Goal: Task Accomplishment & Management: Use online tool/utility

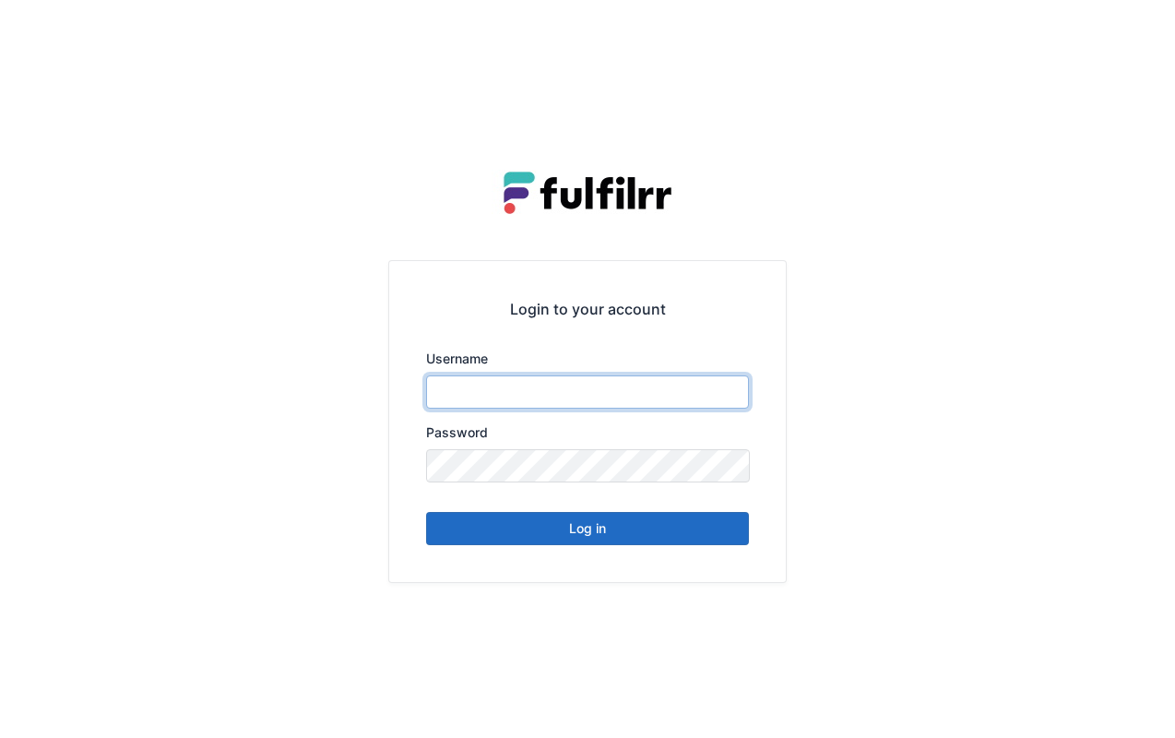
type input "*******"
click at [632, 538] on button "Log in" at bounding box center [587, 528] width 323 height 33
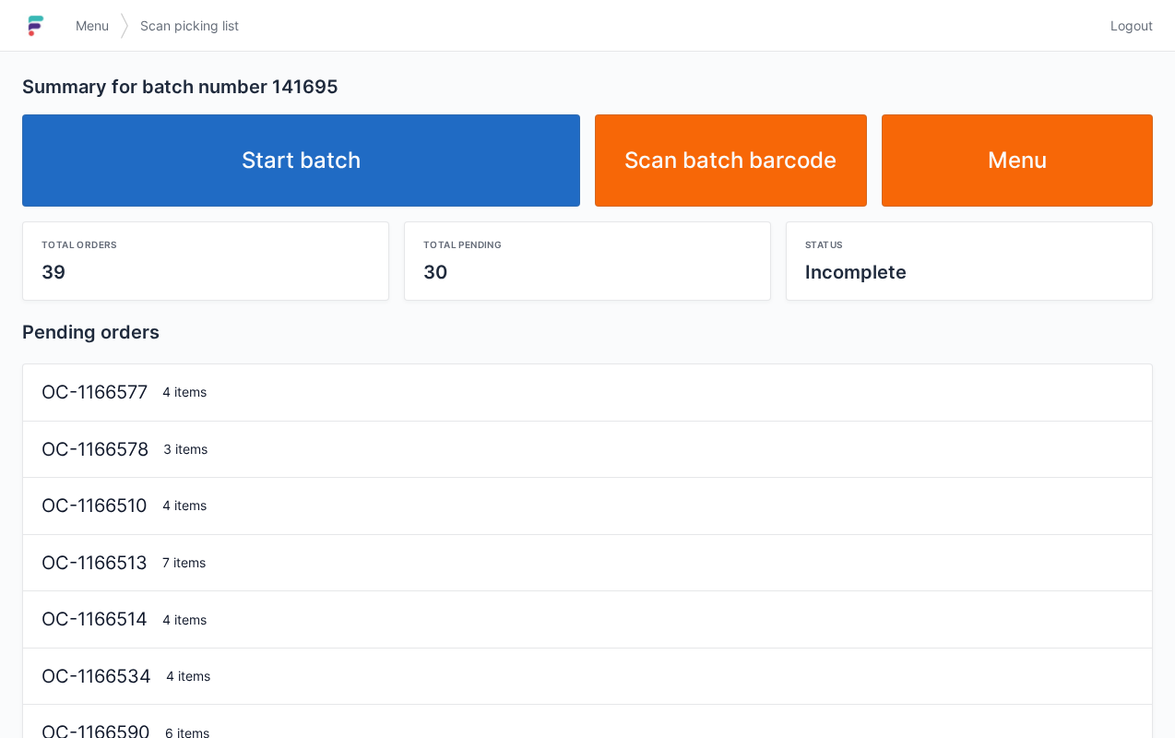
click at [1079, 197] on link "Menu" at bounding box center [1017, 160] width 272 height 92
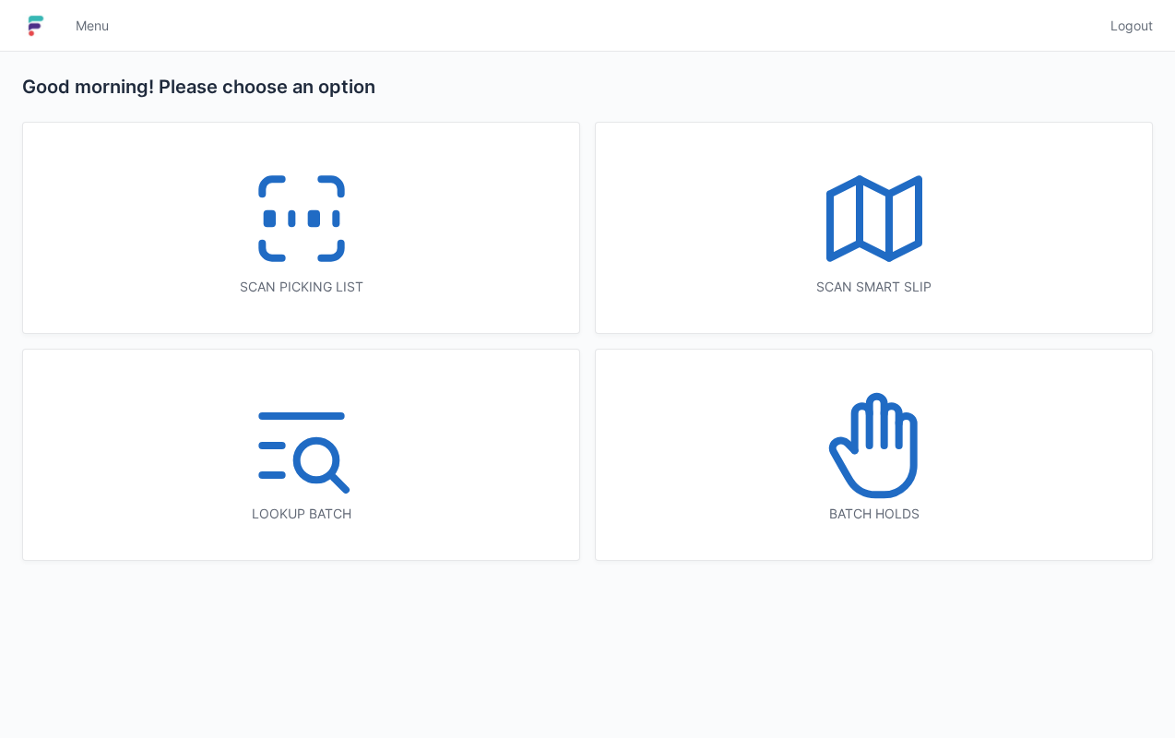
click at [445, 273] on div "Scan picking list" at bounding box center [301, 228] width 556 height 210
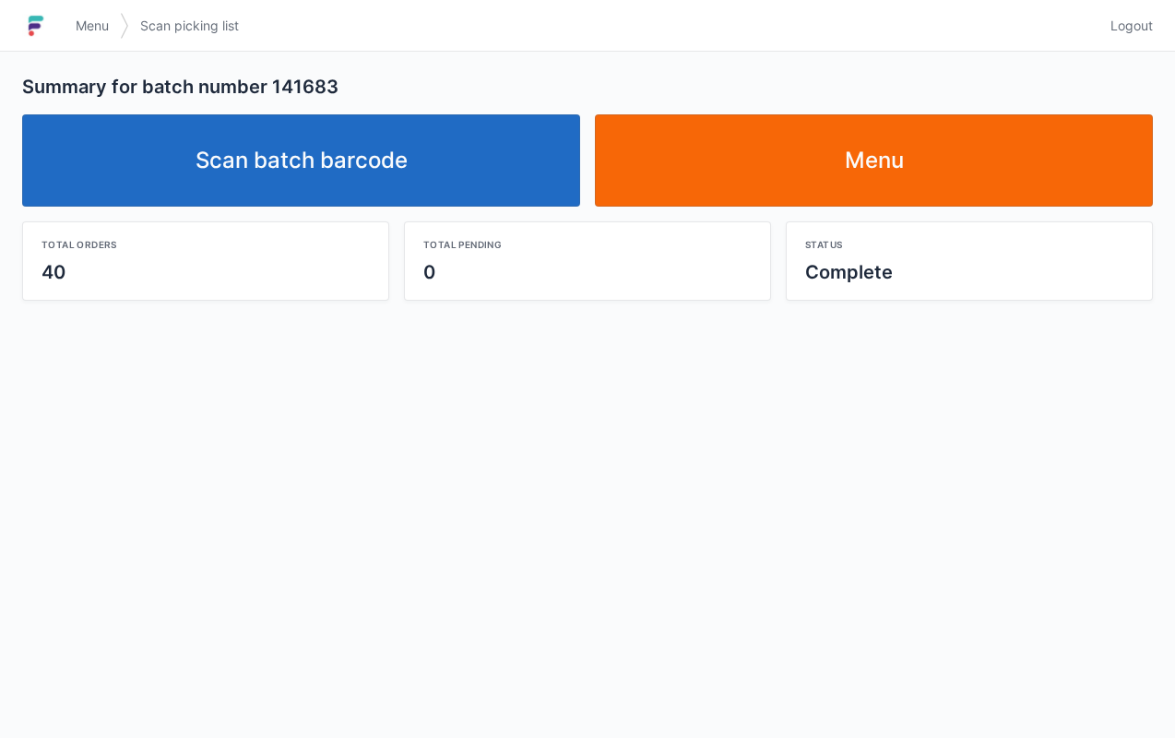
click at [465, 157] on link "Scan batch barcode" at bounding box center [301, 160] width 558 height 92
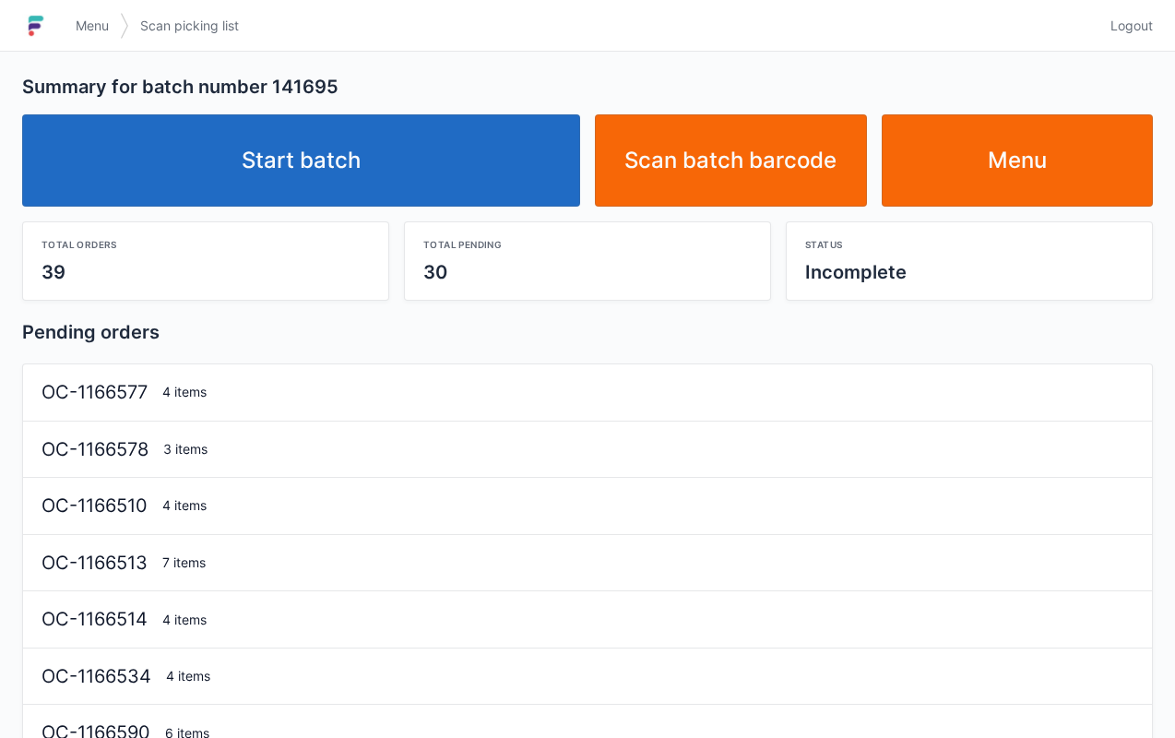
click at [453, 172] on link "Start batch" at bounding box center [301, 160] width 558 height 92
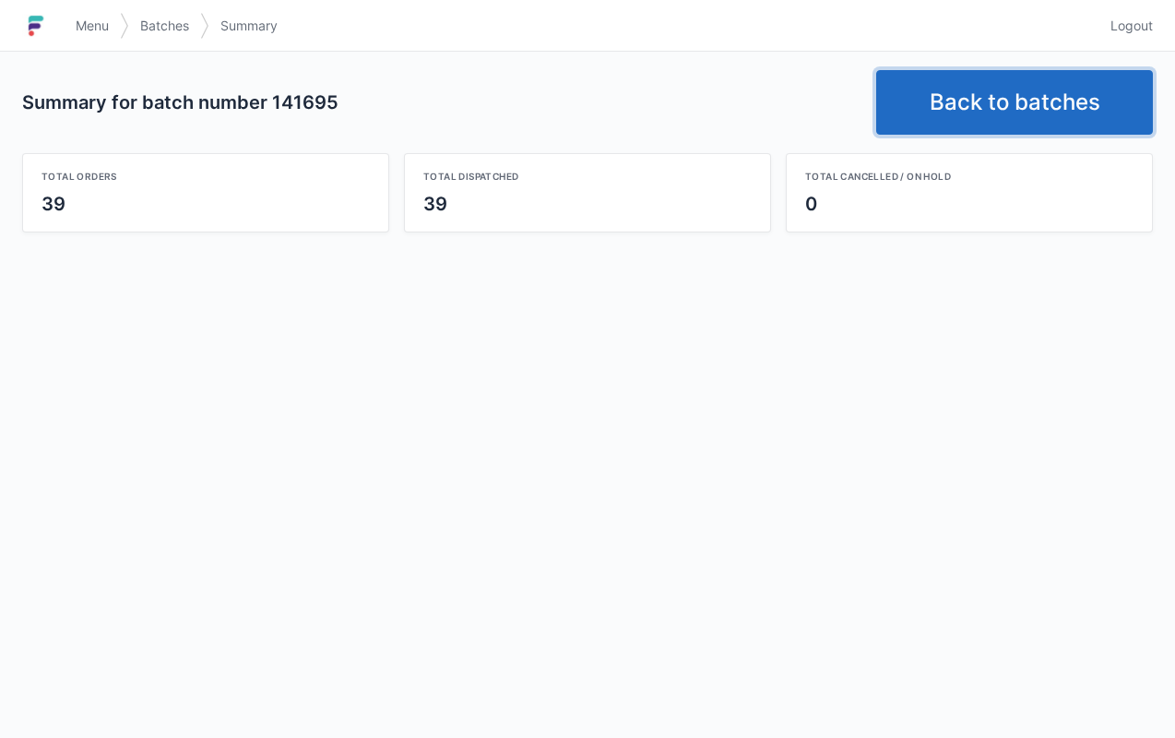
click at [955, 101] on link "Back to batches" at bounding box center [1014, 102] width 277 height 65
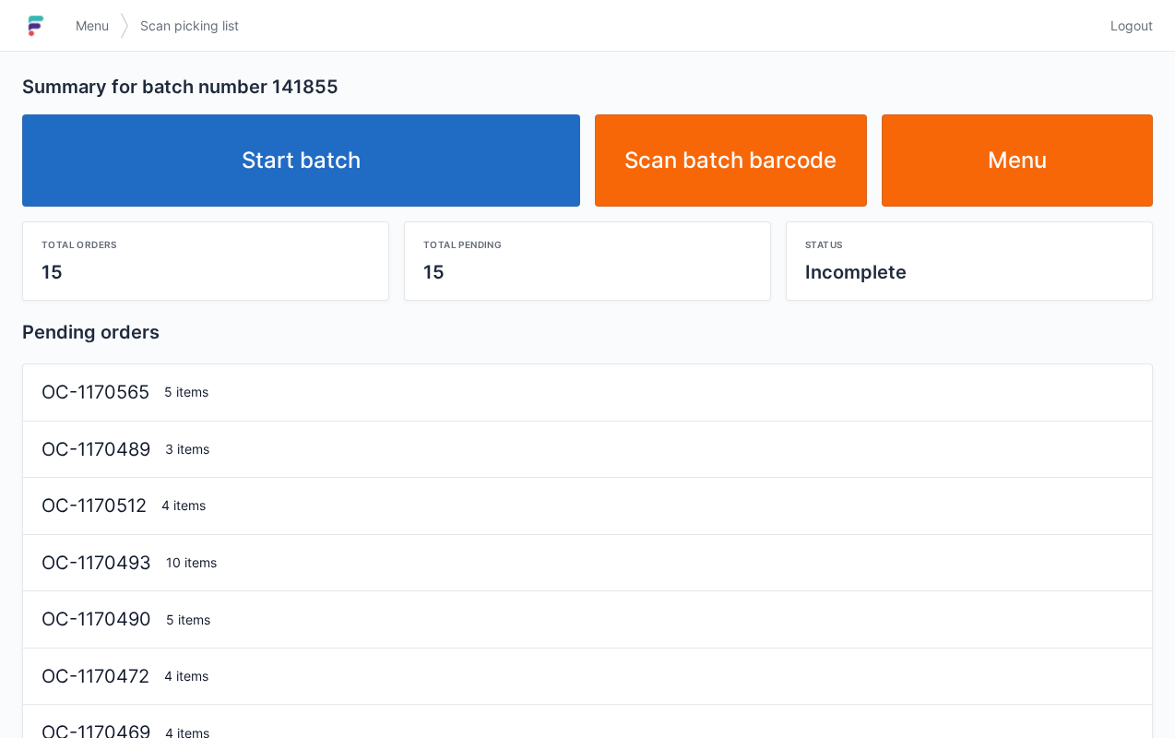
click at [437, 177] on link "Start batch" at bounding box center [301, 160] width 558 height 92
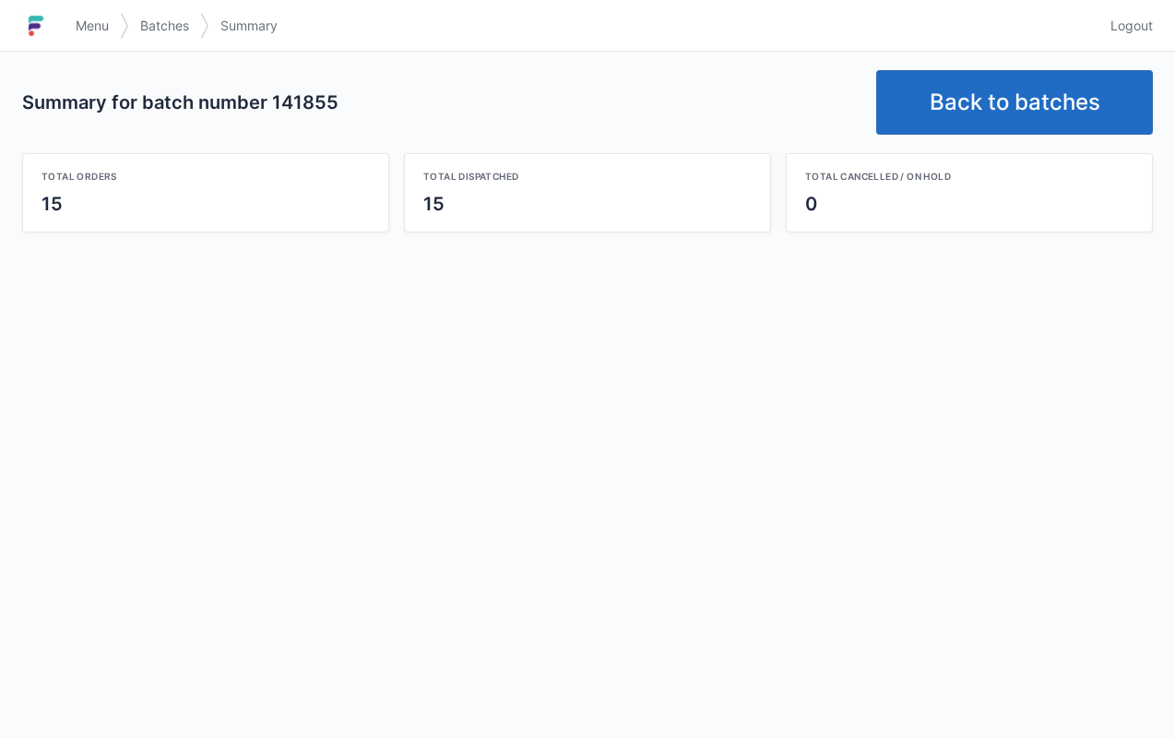
click at [985, 99] on link "Back to batches" at bounding box center [1014, 102] width 277 height 65
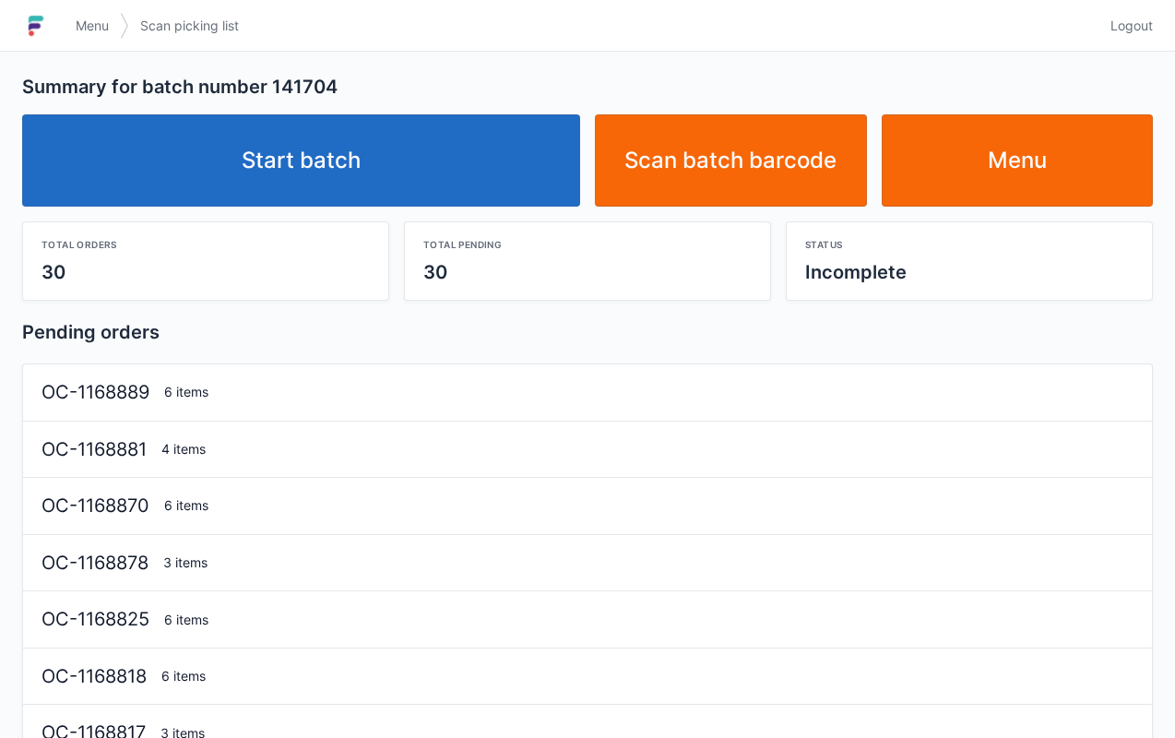
click at [448, 184] on link "Start batch" at bounding box center [301, 160] width 558 height 92
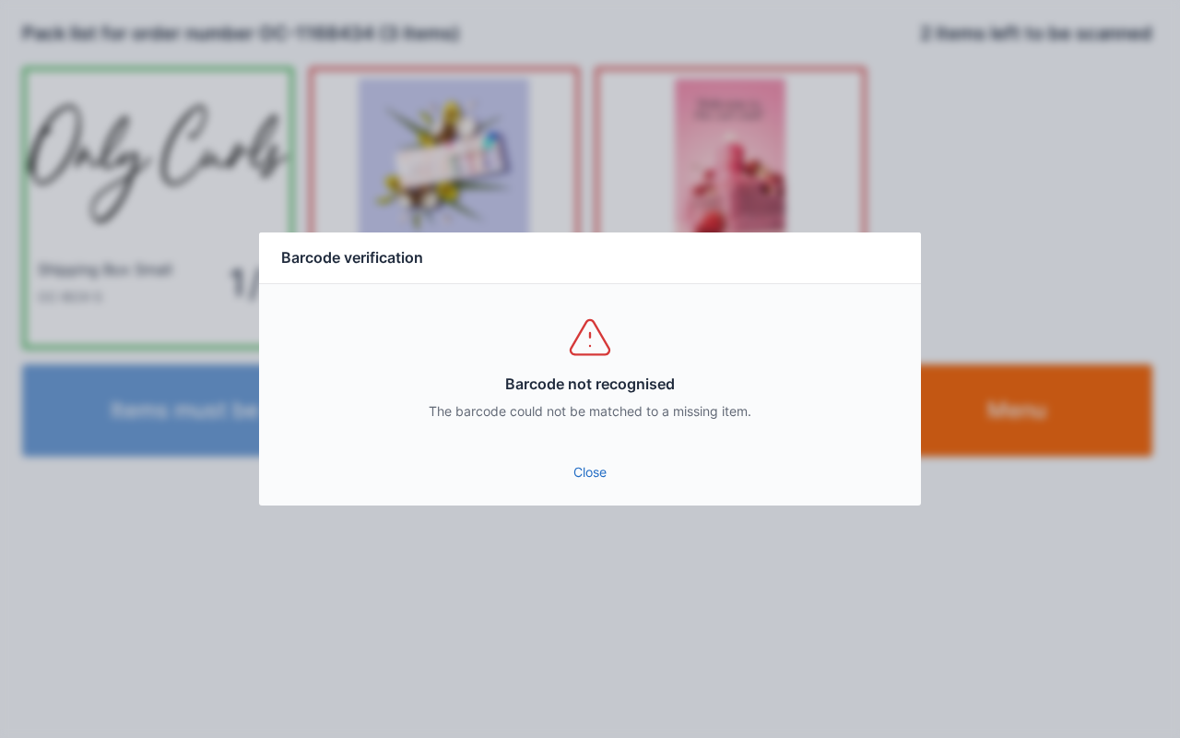
click at [591, 470] on link "Close" at bounding box center [590, 471] width 632 height 33
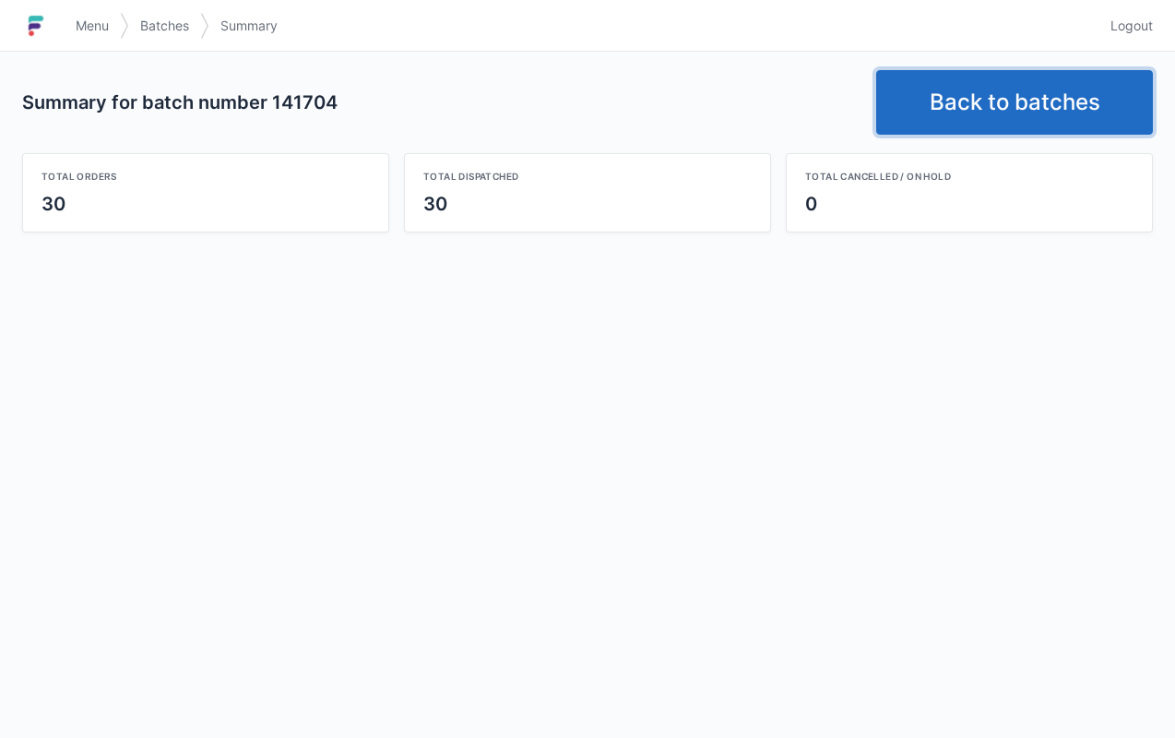
click at [1018, 90] on link "Back to batches" at bounding box center [1014, 102] width 277 height 65
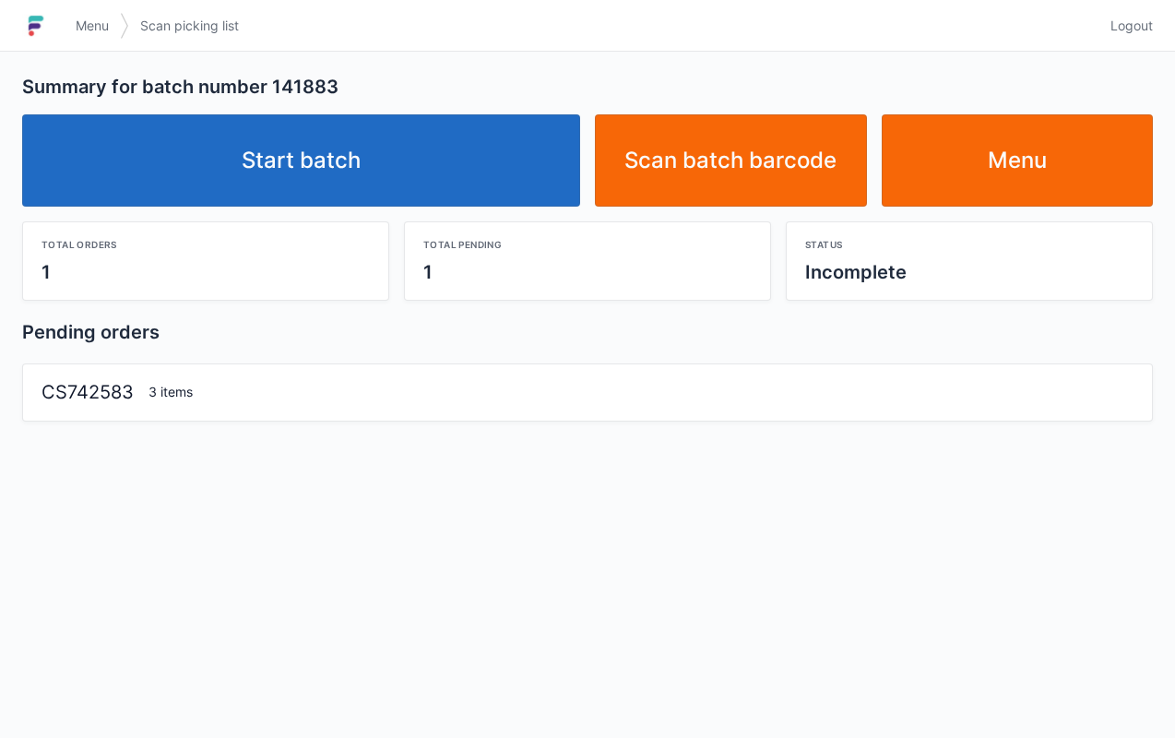
click at [516, 177] on link "Start batch" at bounding box center [301, 160] width 558 height 92
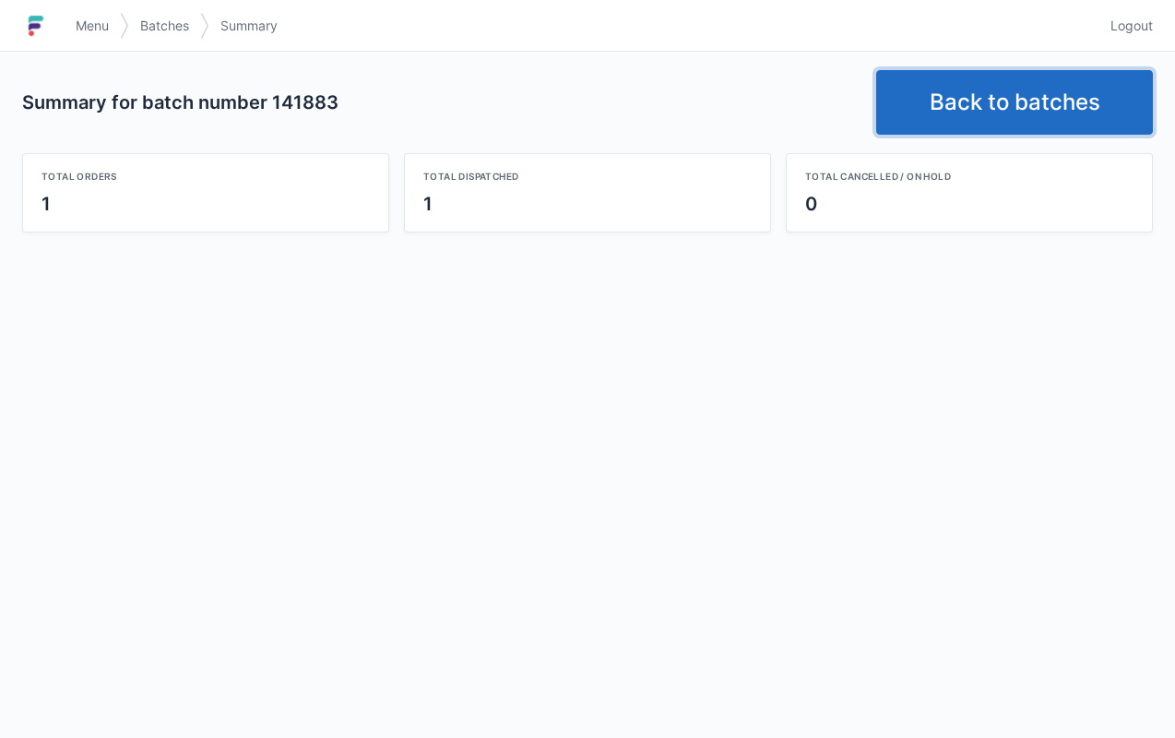
click at [1014, 96] on link "Back to batches" at bounding box center [1014, 102] width 277 height 65
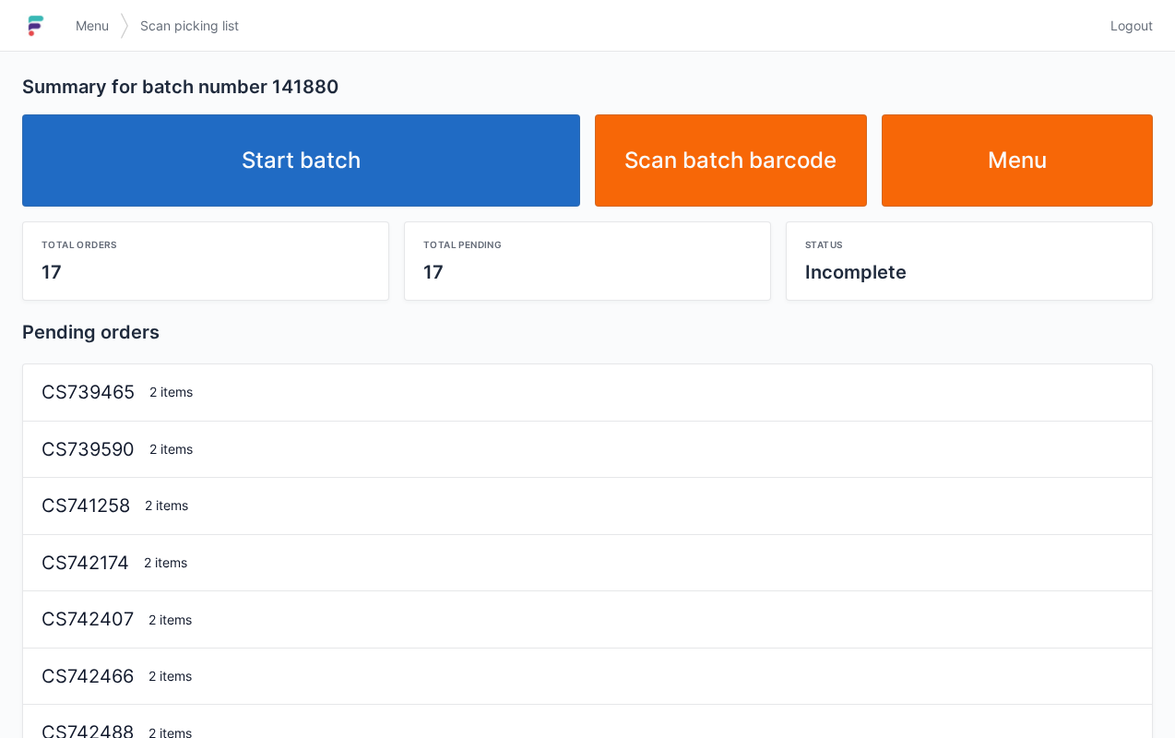
click at [507, 168] on link "Start batch" at bounding box center [301, 160] width 558 height 92
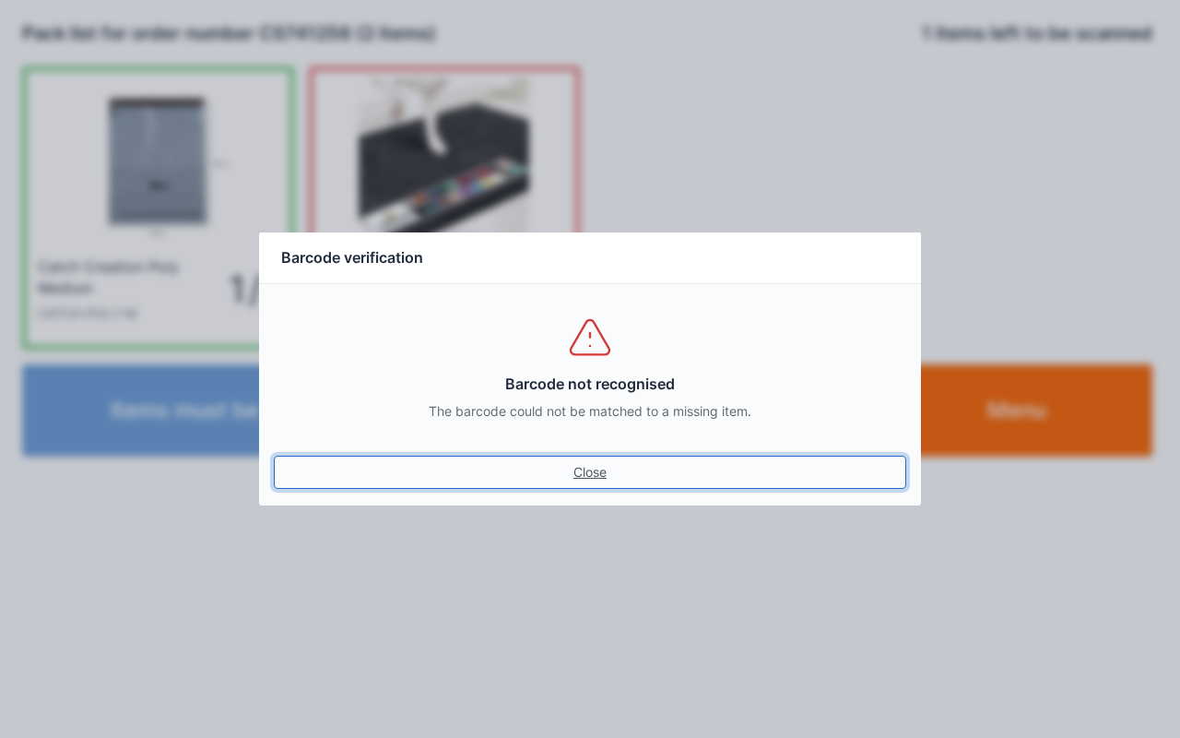
click at [616, 481] on link "Close" at bounding box center [590, 471] width 632 height 33
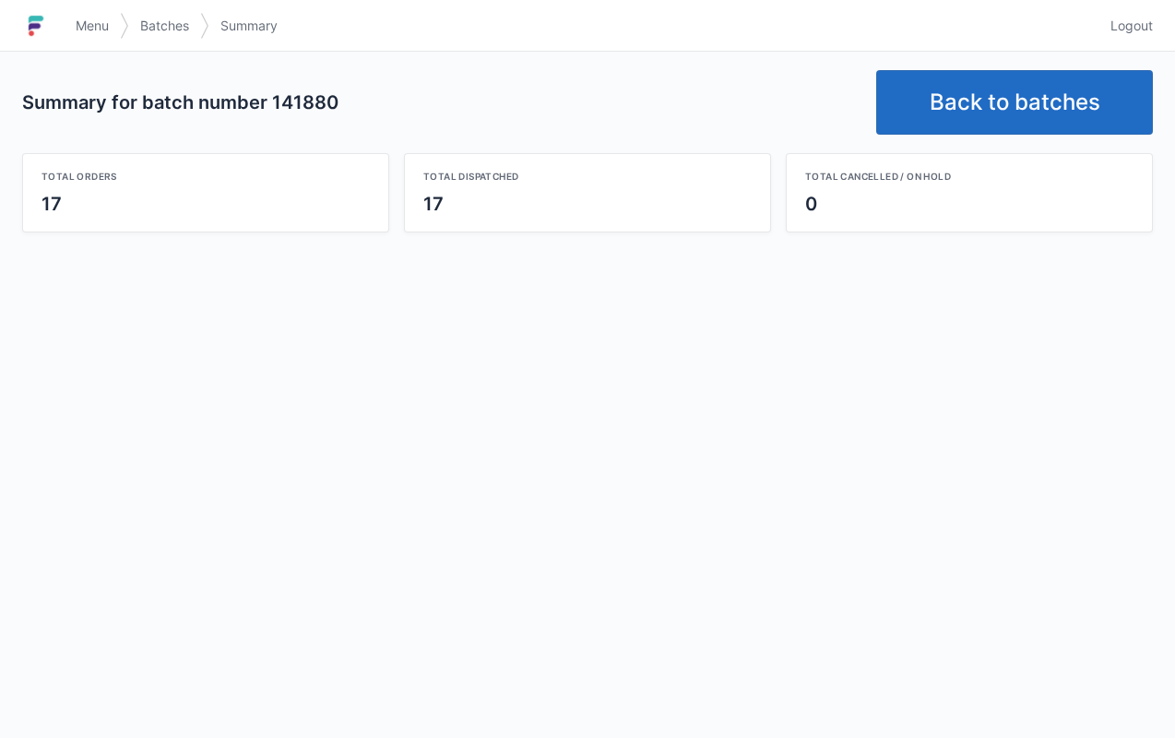
click at [998, 90] on link "Back to batches" at bounding box center [1014, 102] width 277 height 65
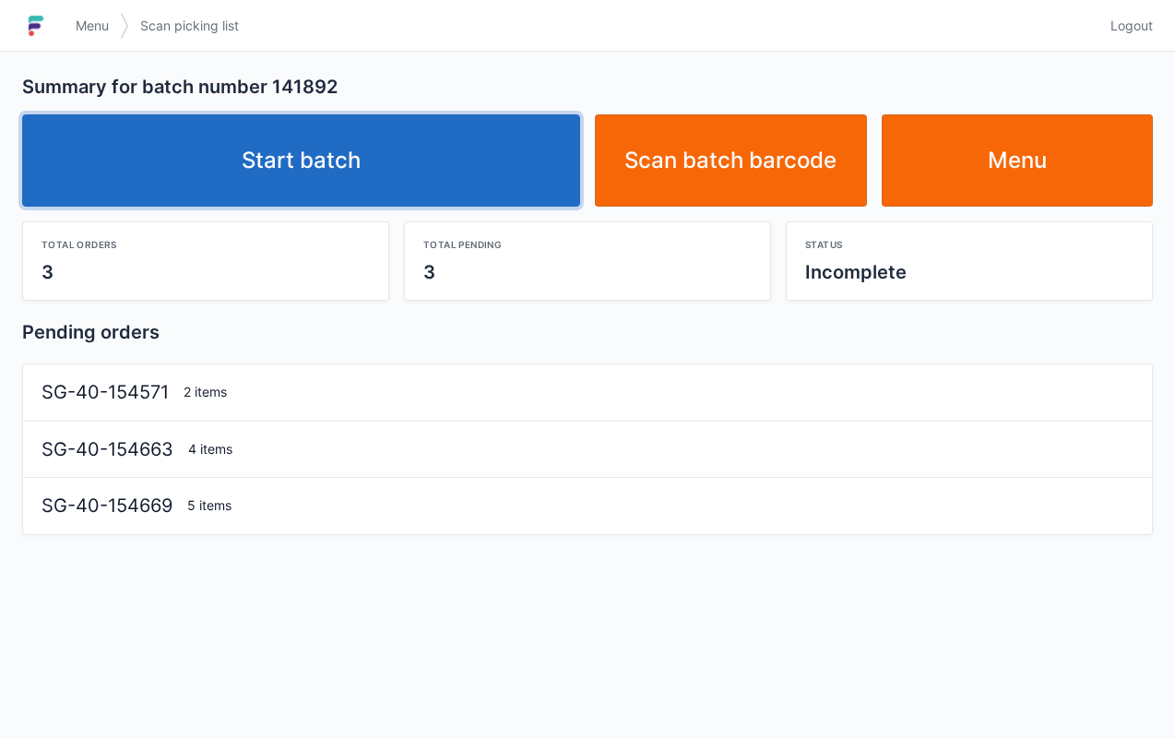
click at [457, 162] on link "Start batch" at bounding box center [301, 160] width 558 height 92
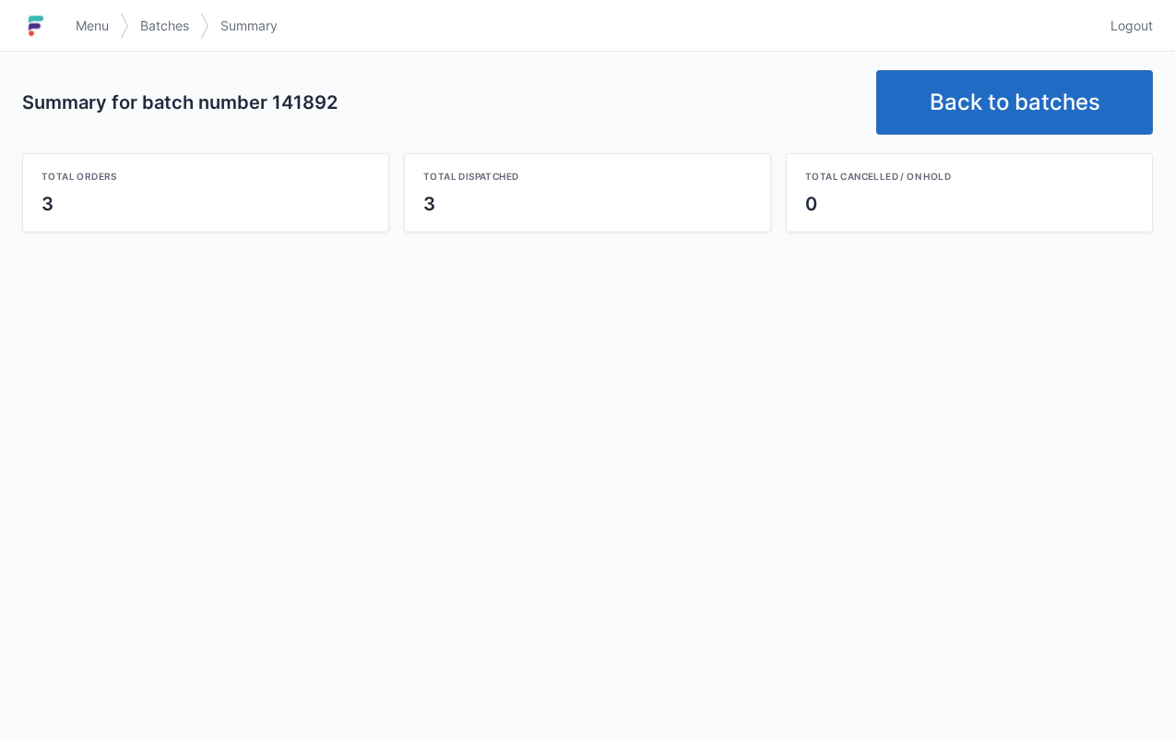
click at [1007, 107] on link "Back to batches" at bounding box center [1014, 102] width 277 height 65
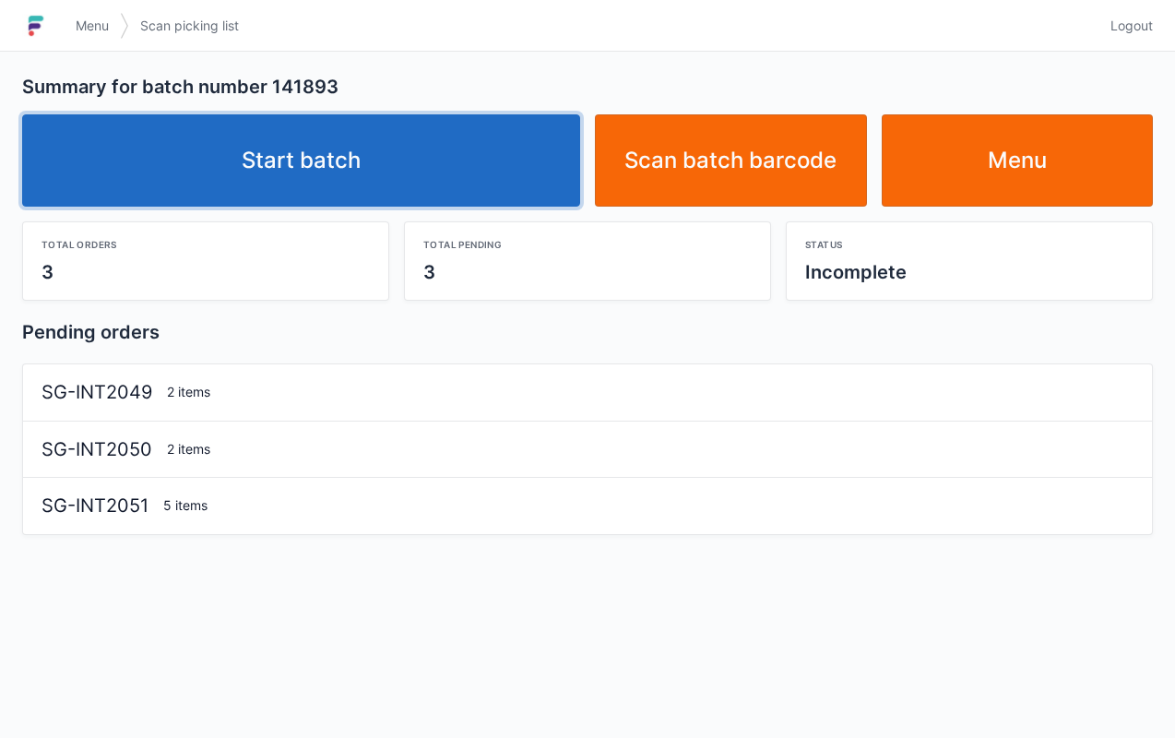
click at [508, 172] on link "Start batch" at bounding box center [301, 160] width 558 height 92
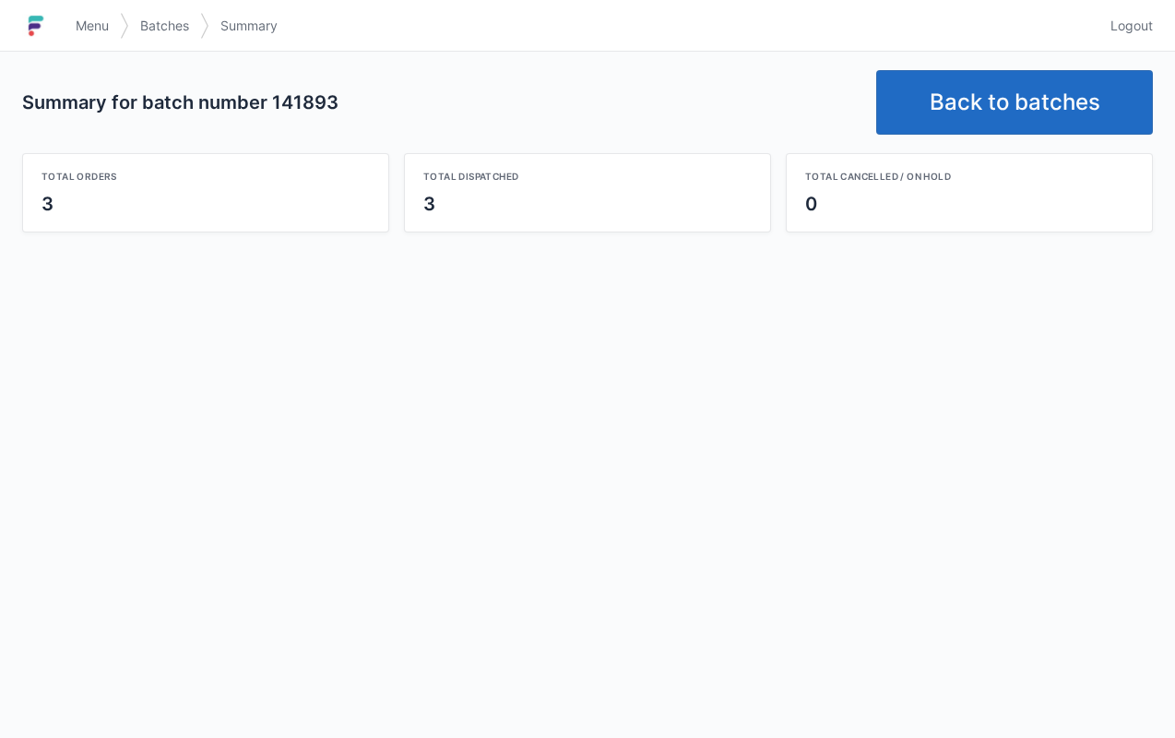
click at [1008, 100] on link "Back to batches" at bounding box center [1014, 102] width 277 height 65
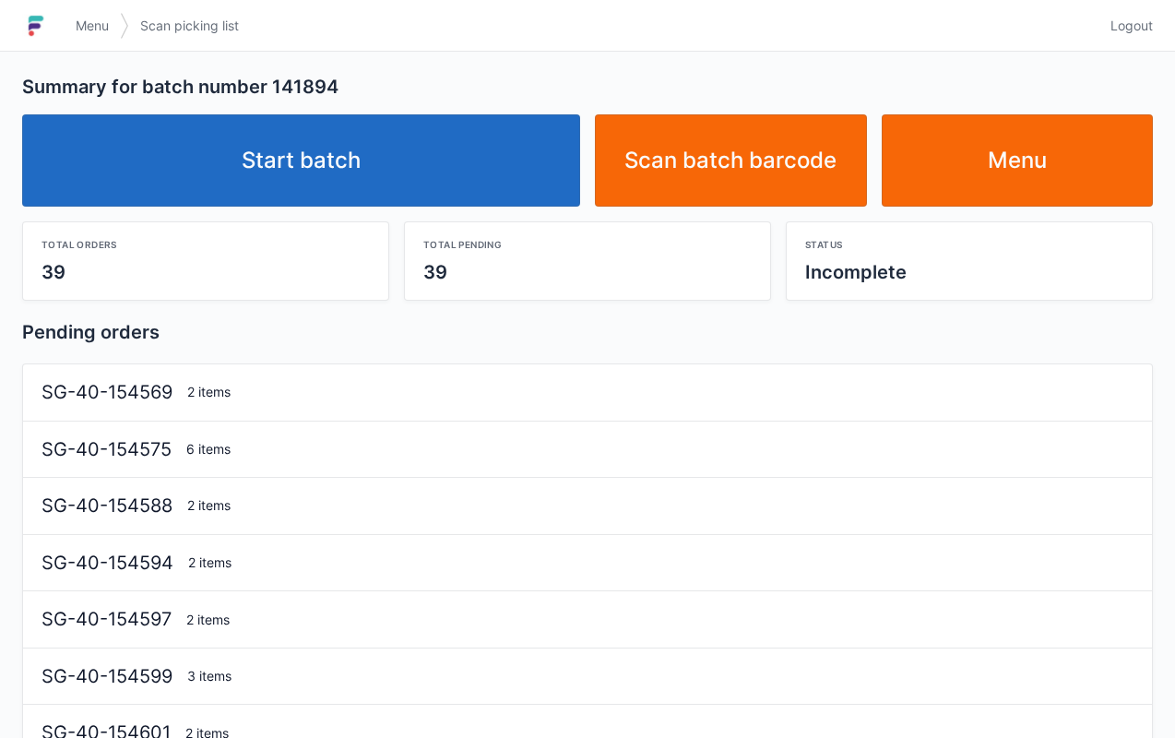
click at [502, 172] on link "Start batch" at bounding box center [301, 160] width 558 height 92
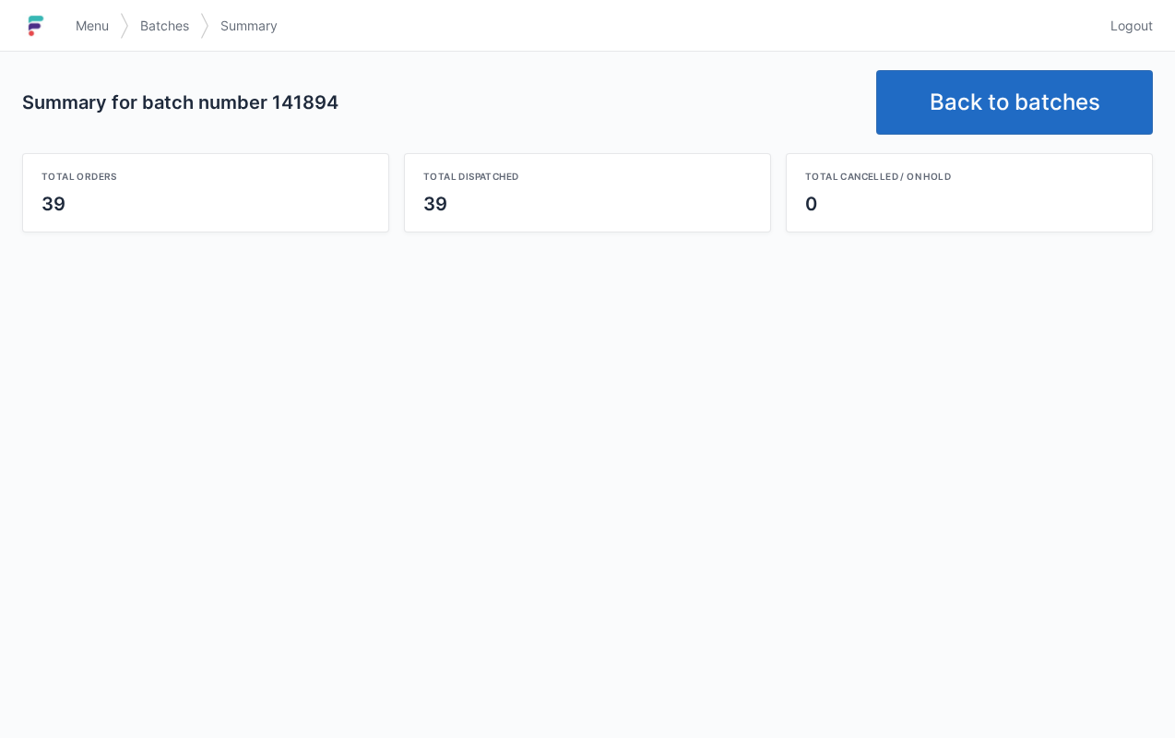
click at [90, 13] on link "Menu" at bounding box center [92, 25] width 55 height 33
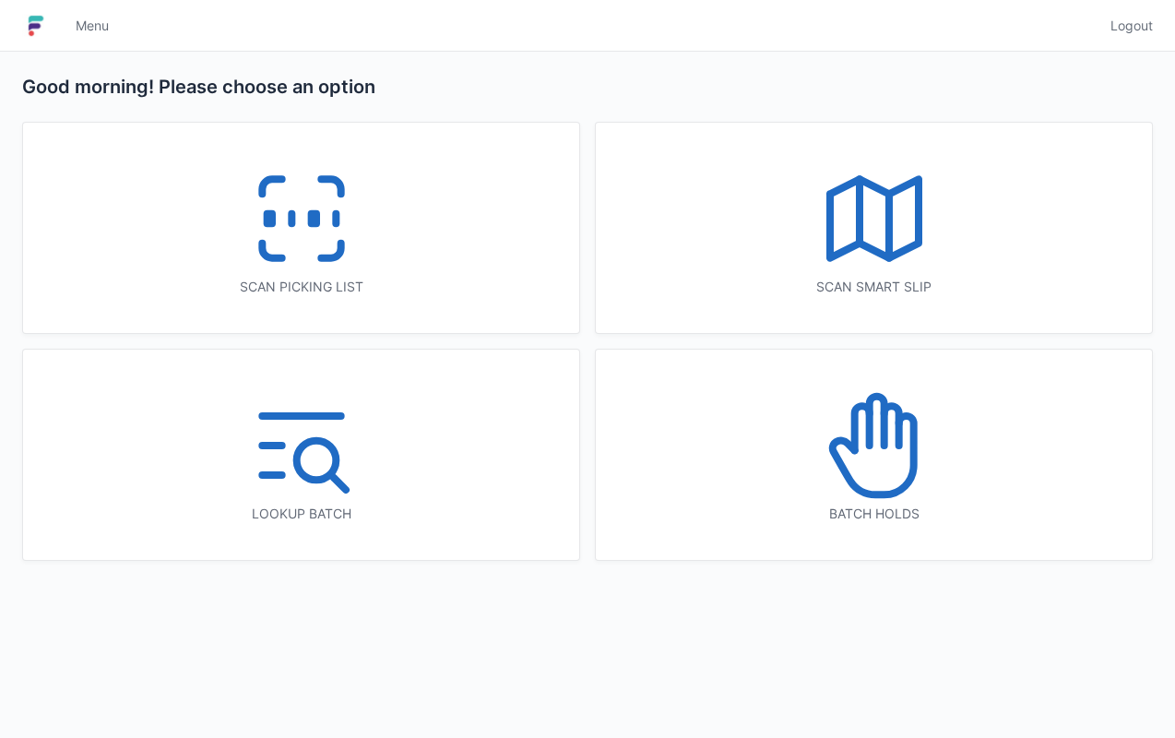
click at [931, 267] on icon at bounding box center [874, 219] width 118 height 118
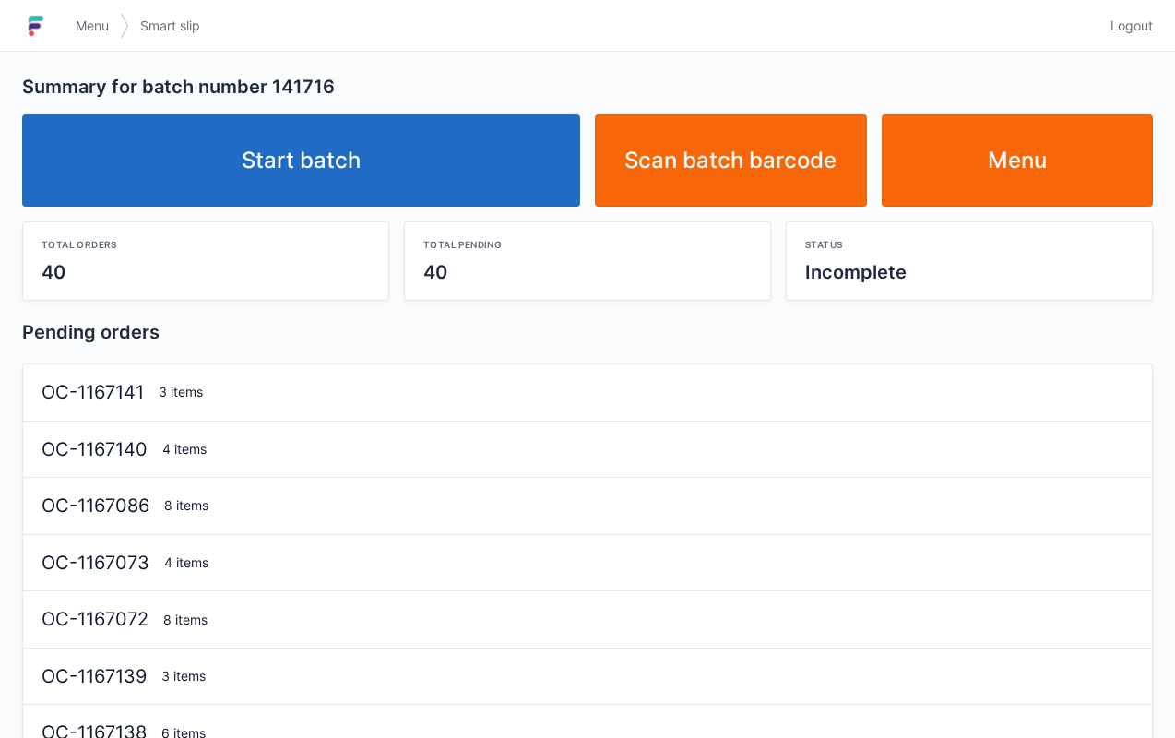
click at [492, 164] on link "Start batch" at bounding box center [301, 160] width 558 height 92
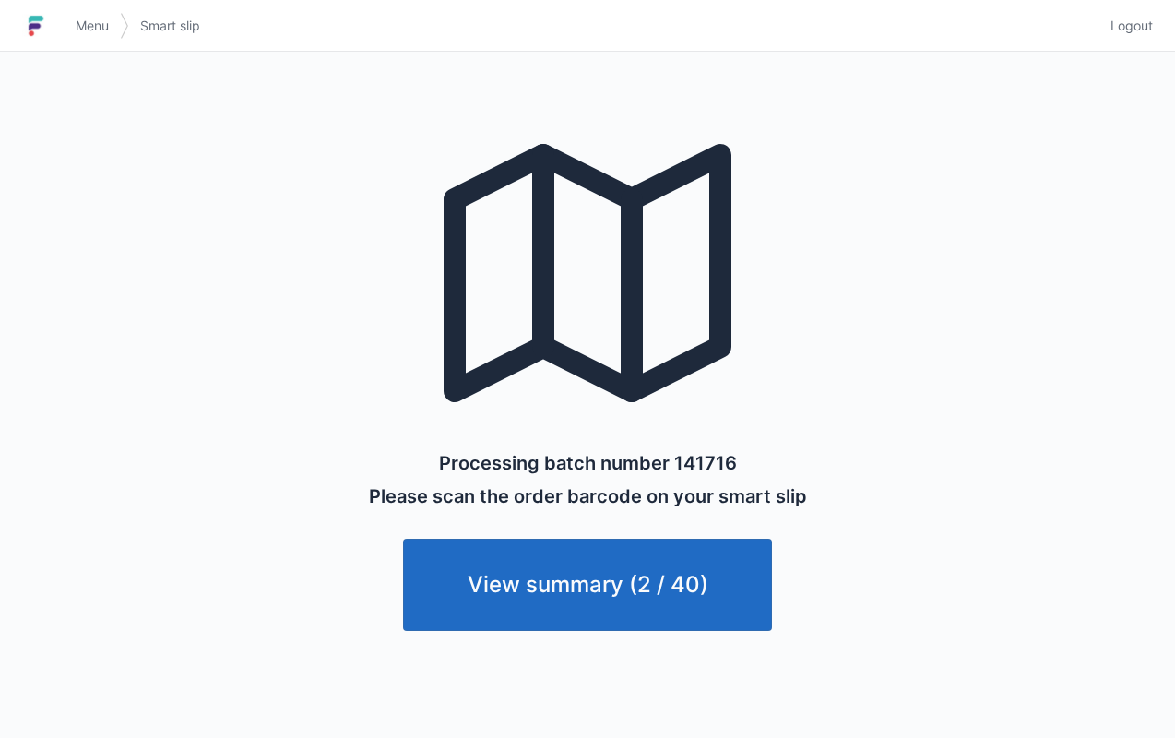
click at [89, 30] on span "Menu" at bounding box center [92, 26] width 33 height 18
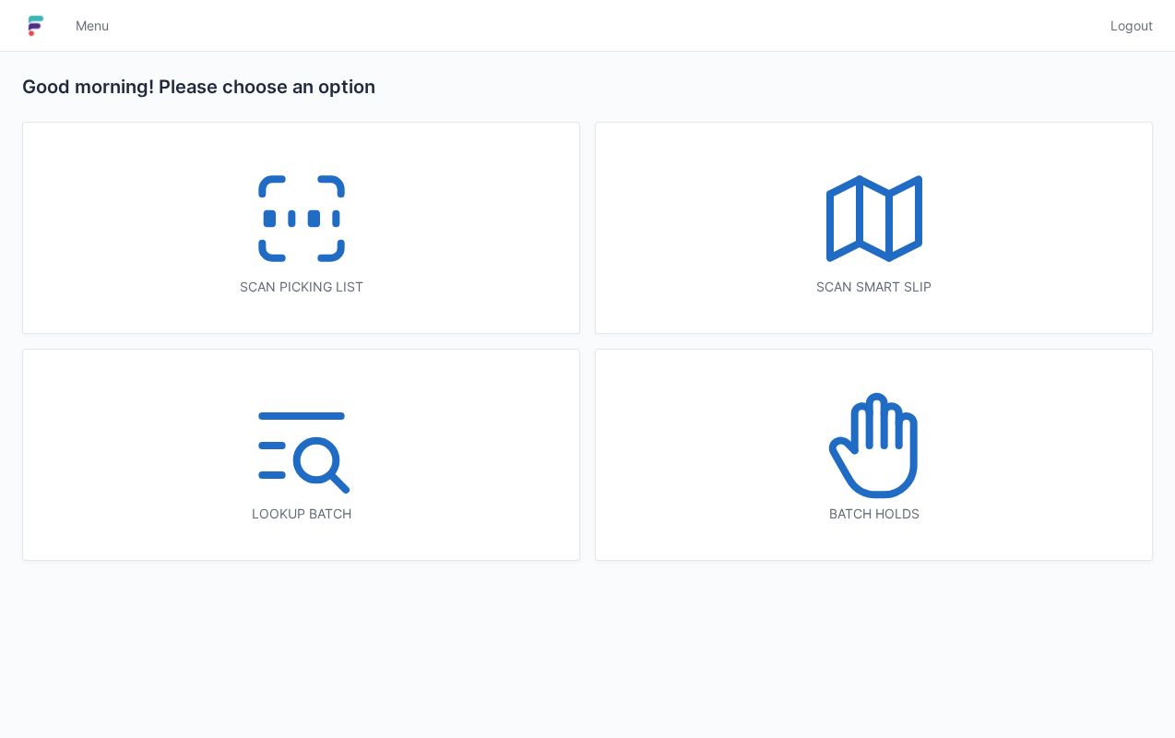
click at [417, 254] on div "Scan picking list" at bounding box center [301, 228] width 556 height 210
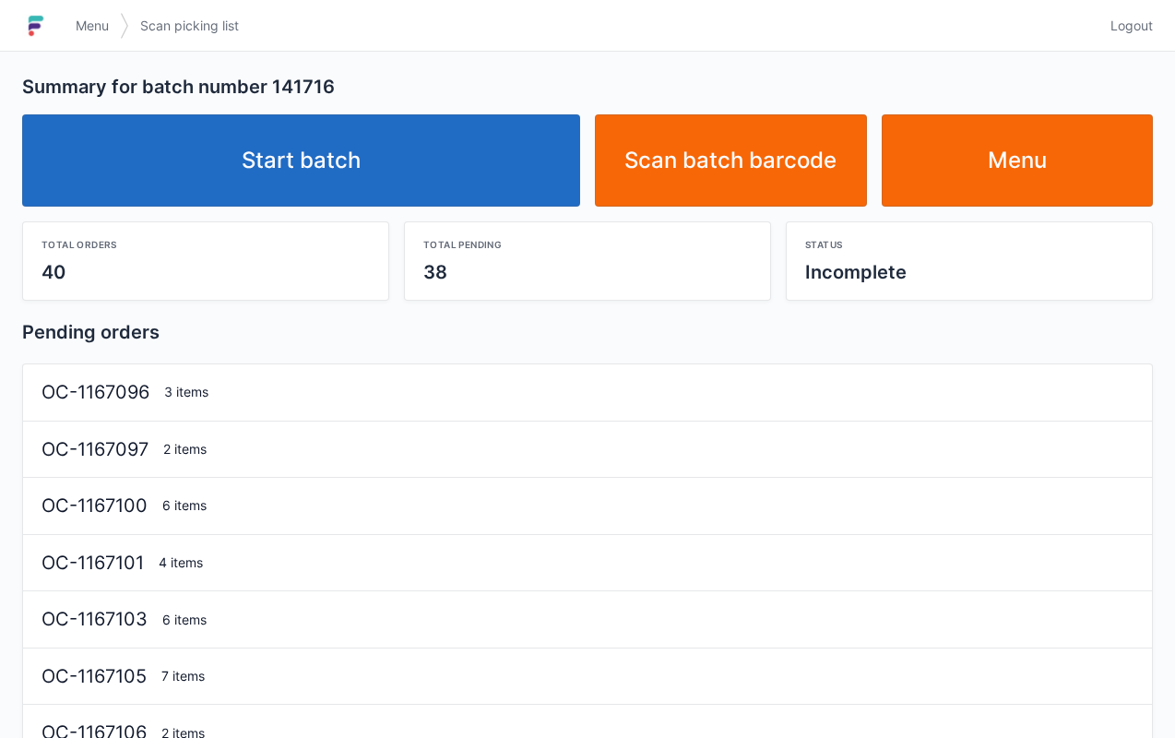
click at [509, 142] on link "Start batch" at bounding box center [301, 160] width 558 height 92
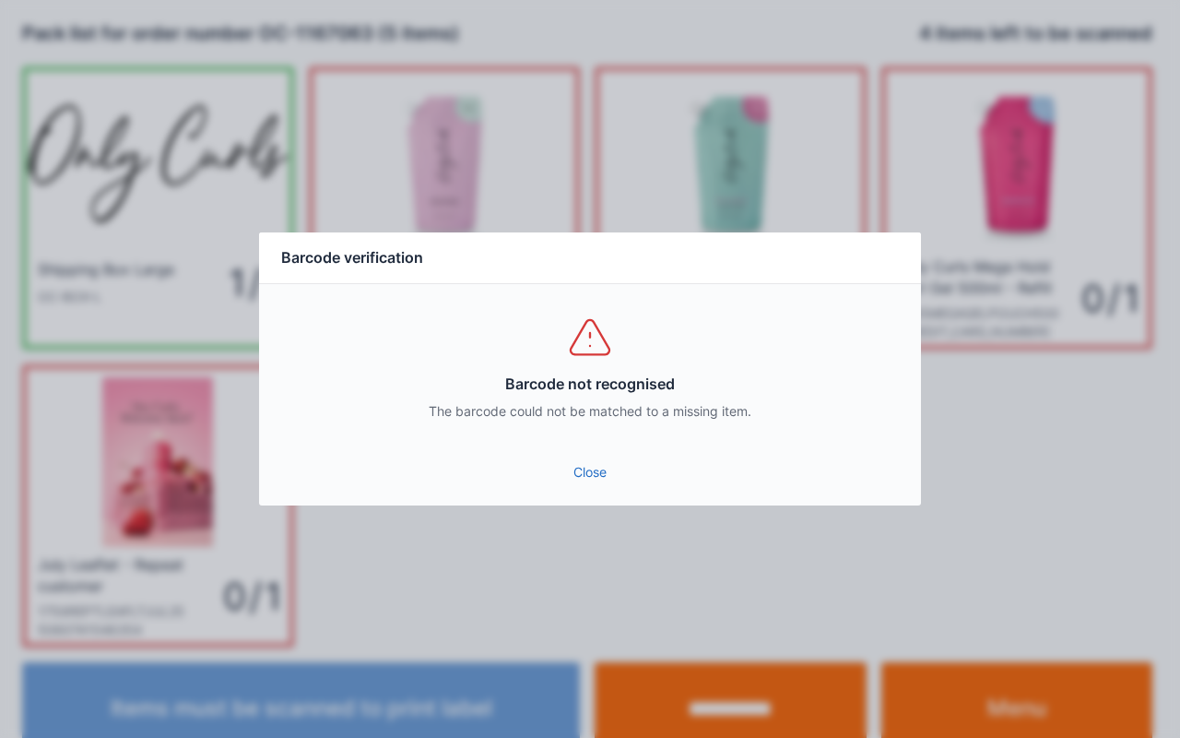
click at [594, 471] on link "Close" at bounding box center [590, 471] width 632 height 33
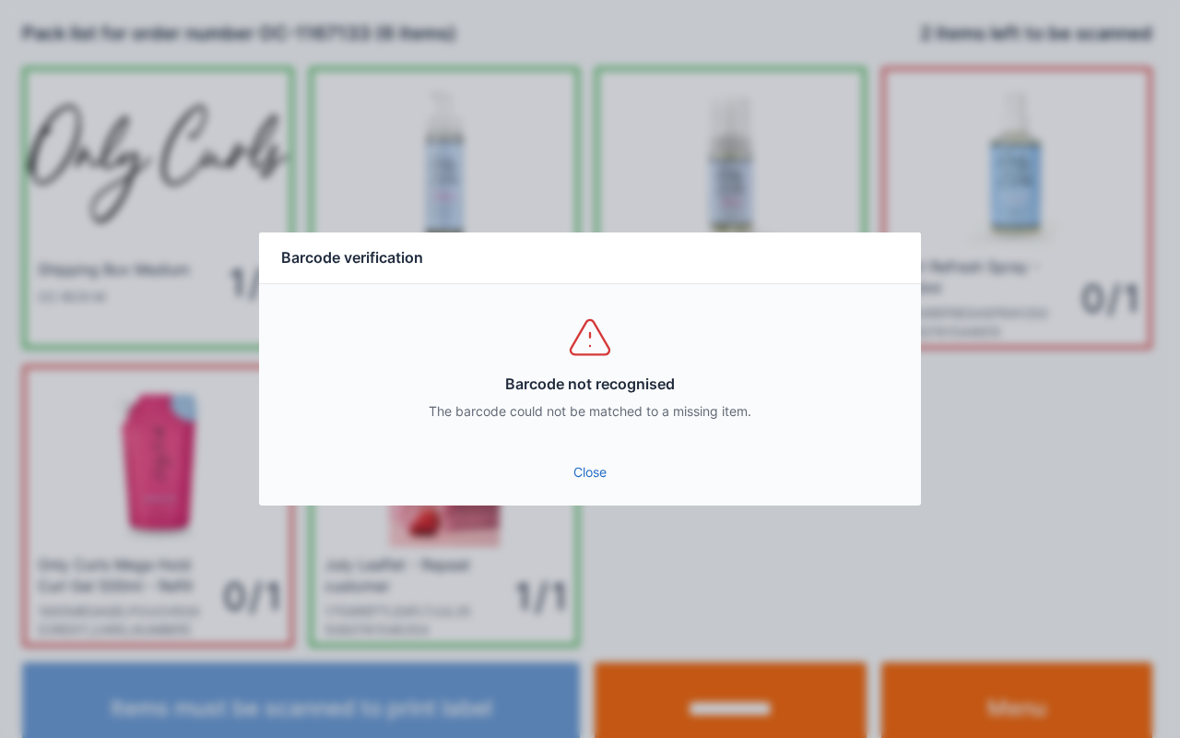
click at [596, 441] on div "Barcode not recognised The barcode could not be matched to a missing item." at bounding box center [590, 367] width 662 height 166
click at [584, 483] on link "Close" at bounding box center [590, 471] width 632 height 33
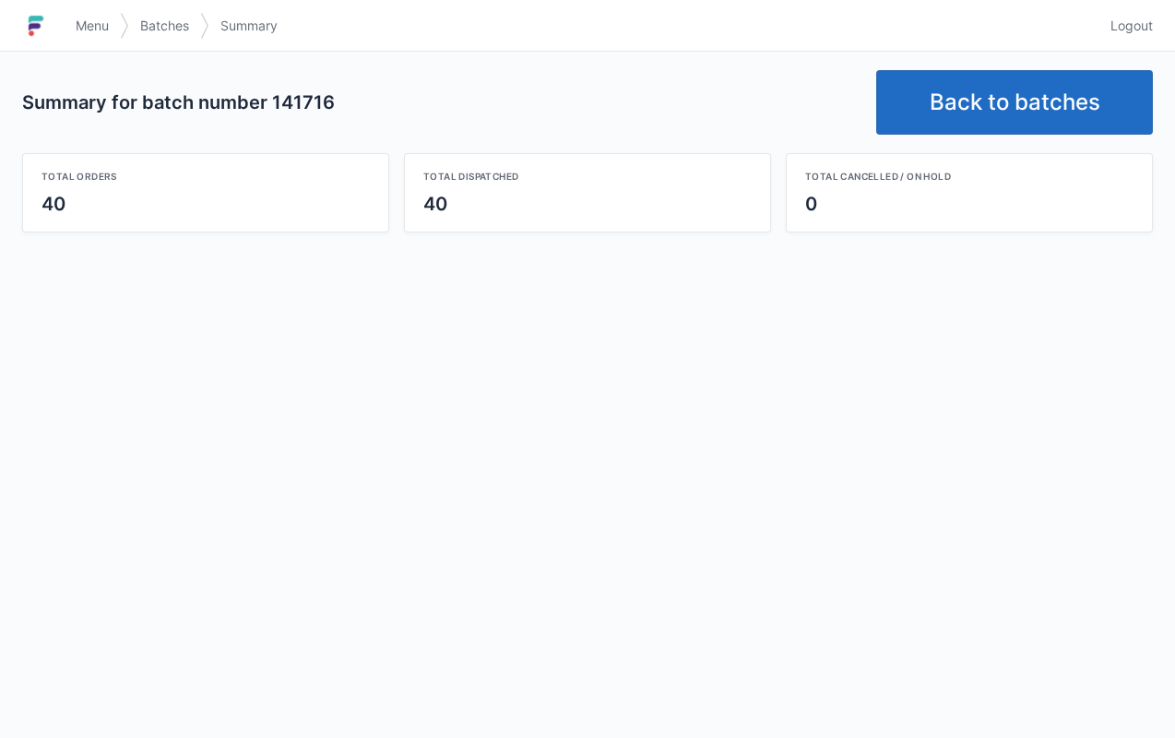
click at [1009, 92] on link "Back to batches" at bounding box center [1014, 102] width 277 height 65
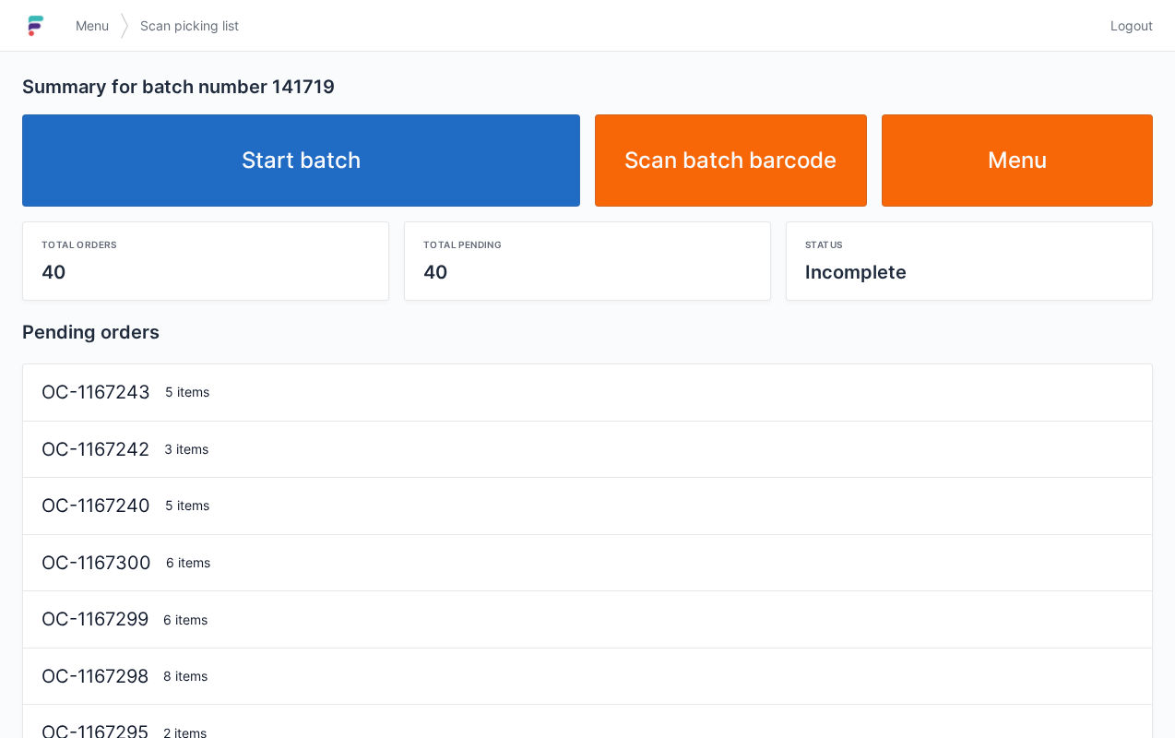
click at [477, 171] on link "Start batch" at bounding box center [301, 160] width 558 height 92
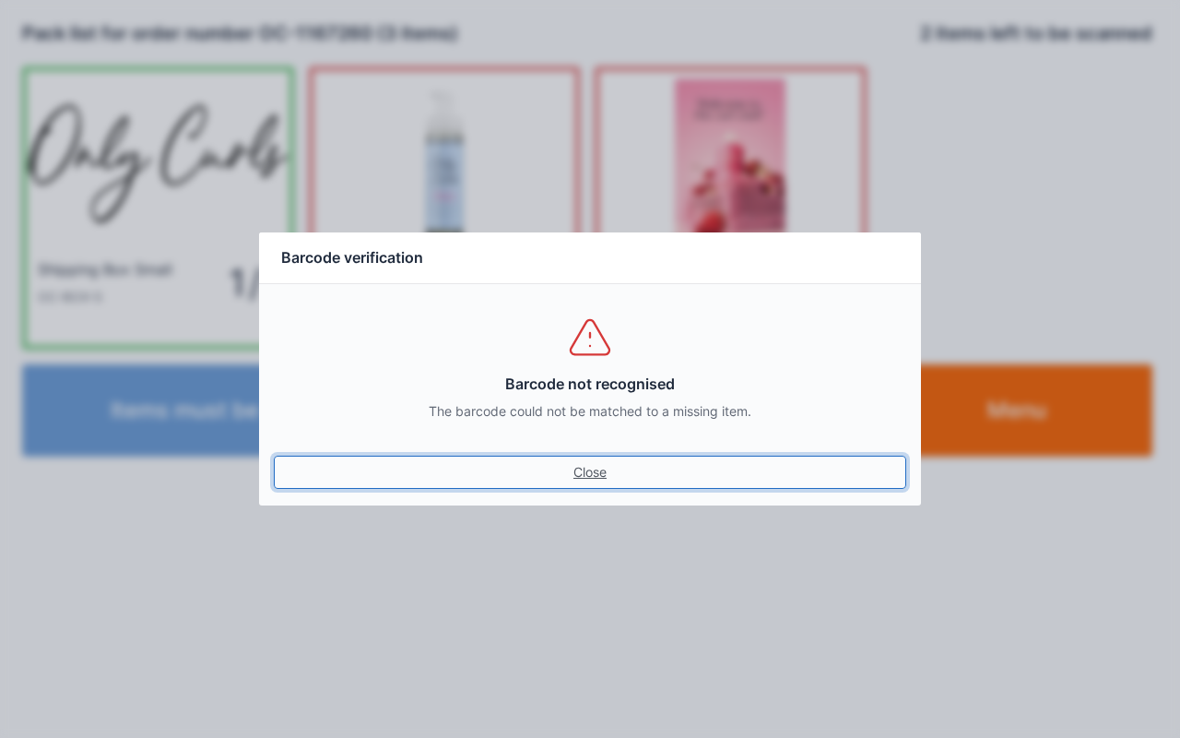
click at [632, 485] on link "Close" at bounding box center [590, 471] width 632 height 33
